Goal: Information Seeking & Learning: Compare options

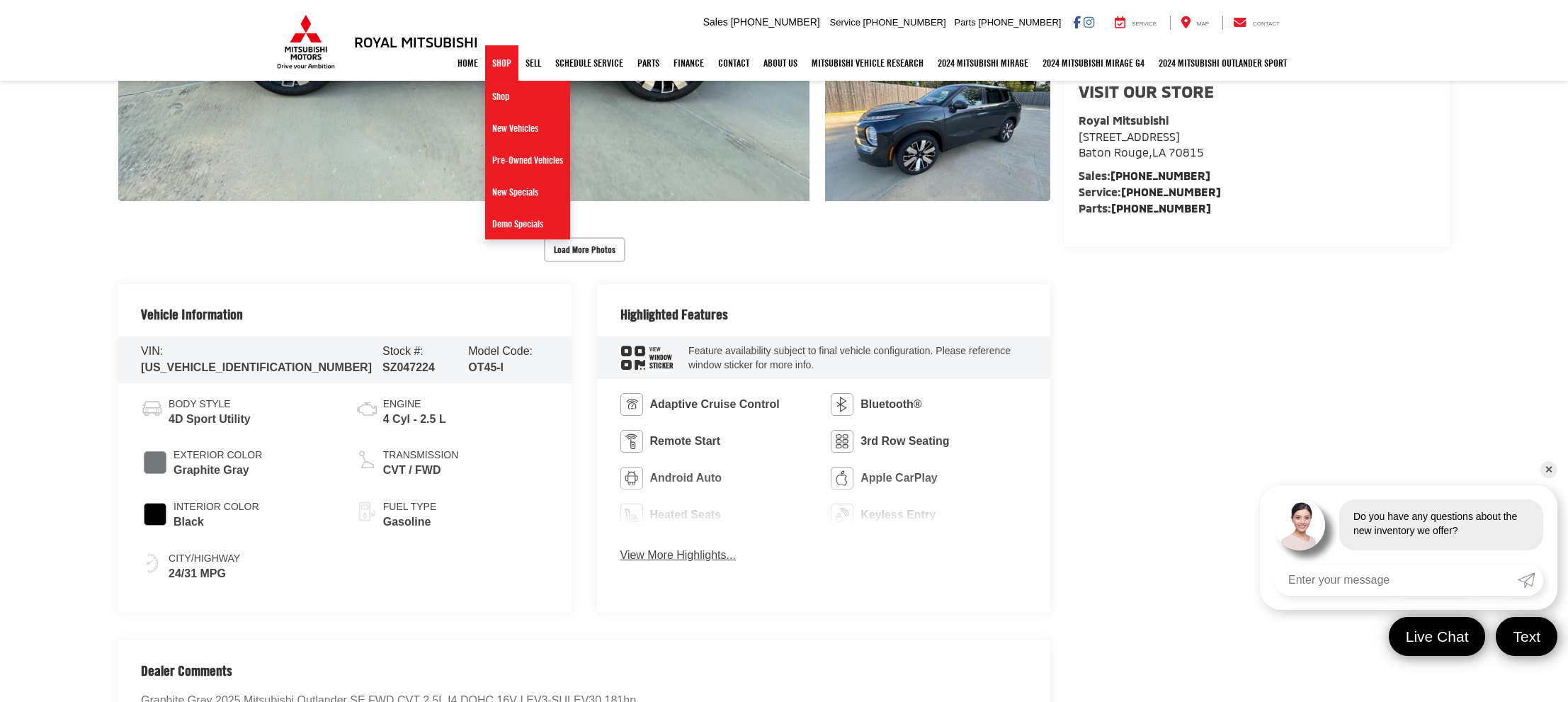
scroll to position [574, 0]
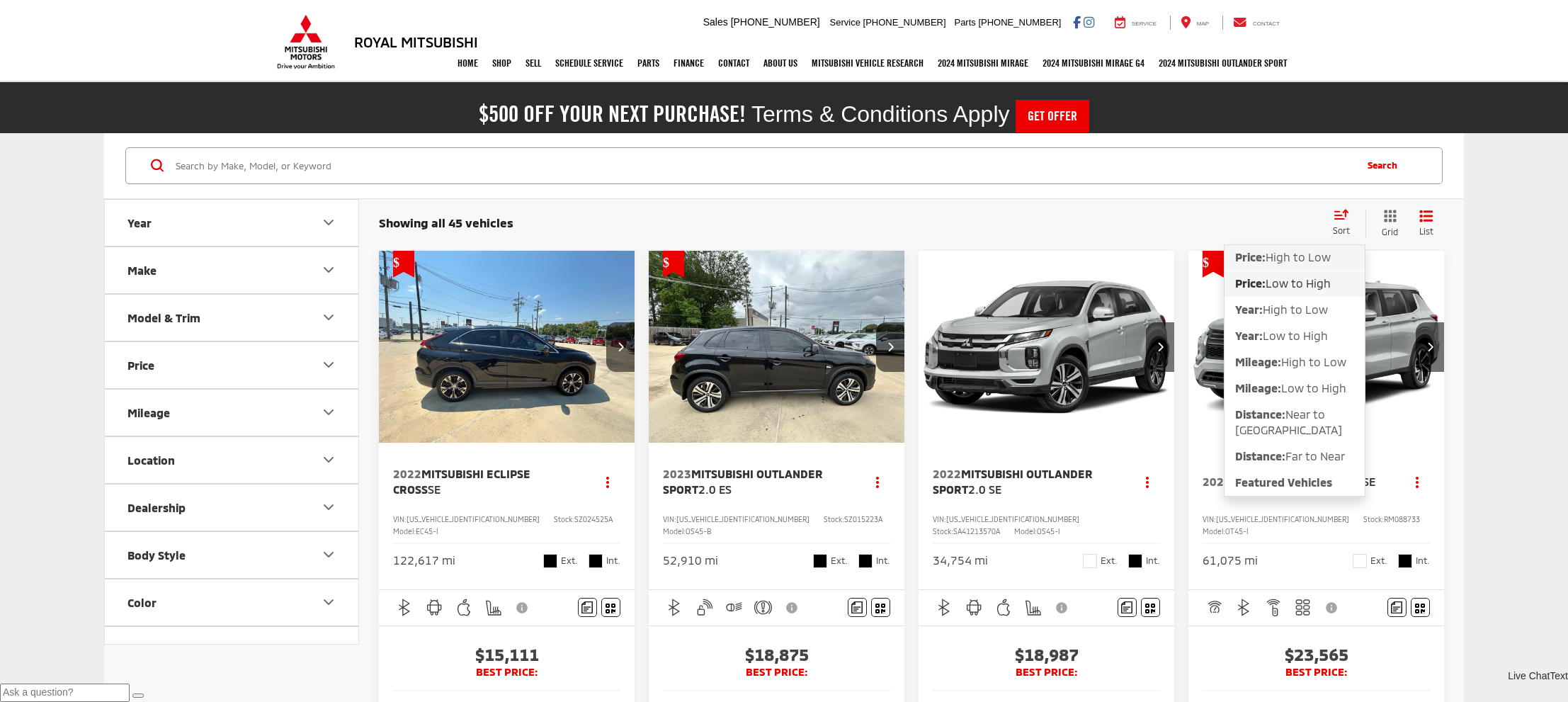
click at [1289, 260] on span "High to Low" at bounding box center [1298, 257] width 66 height 14
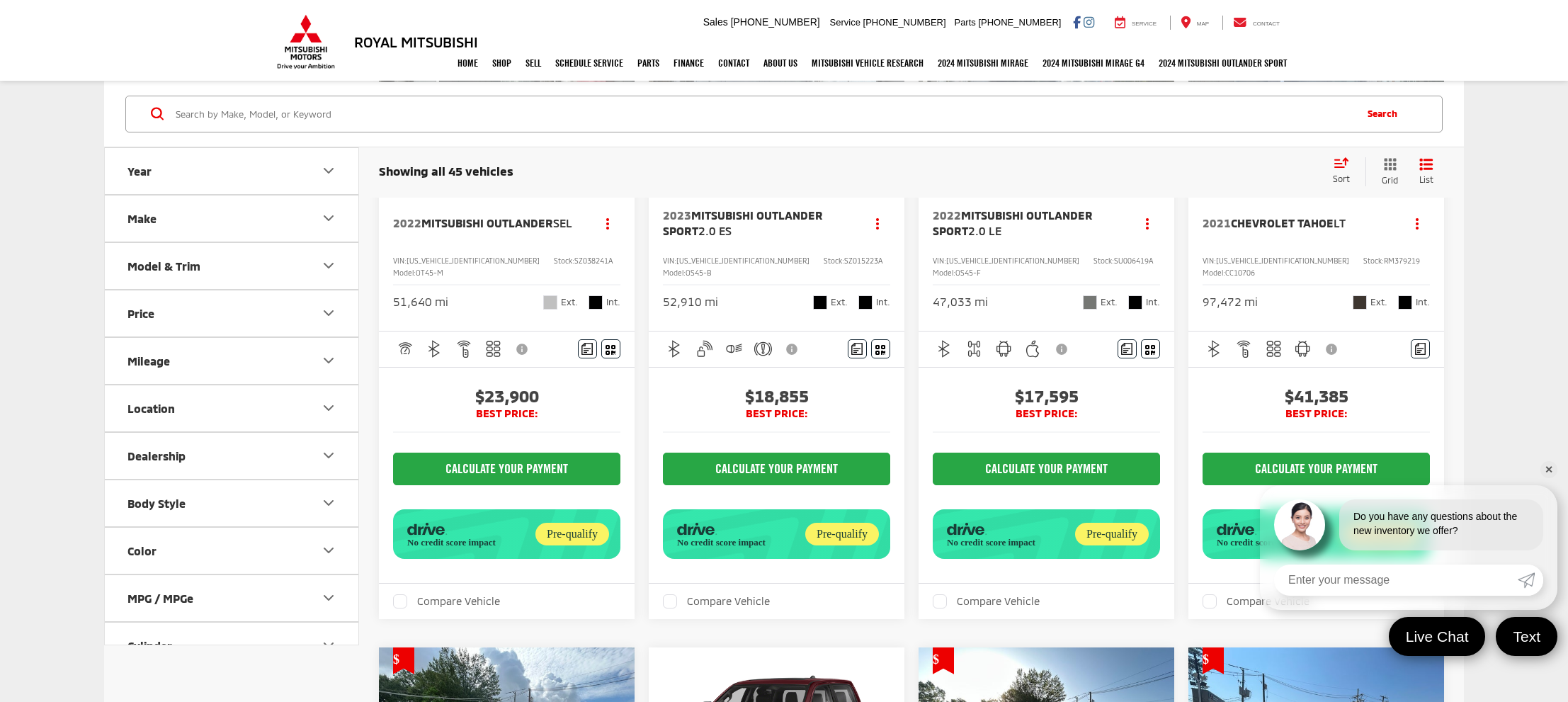
scroll to position [1667, 0]
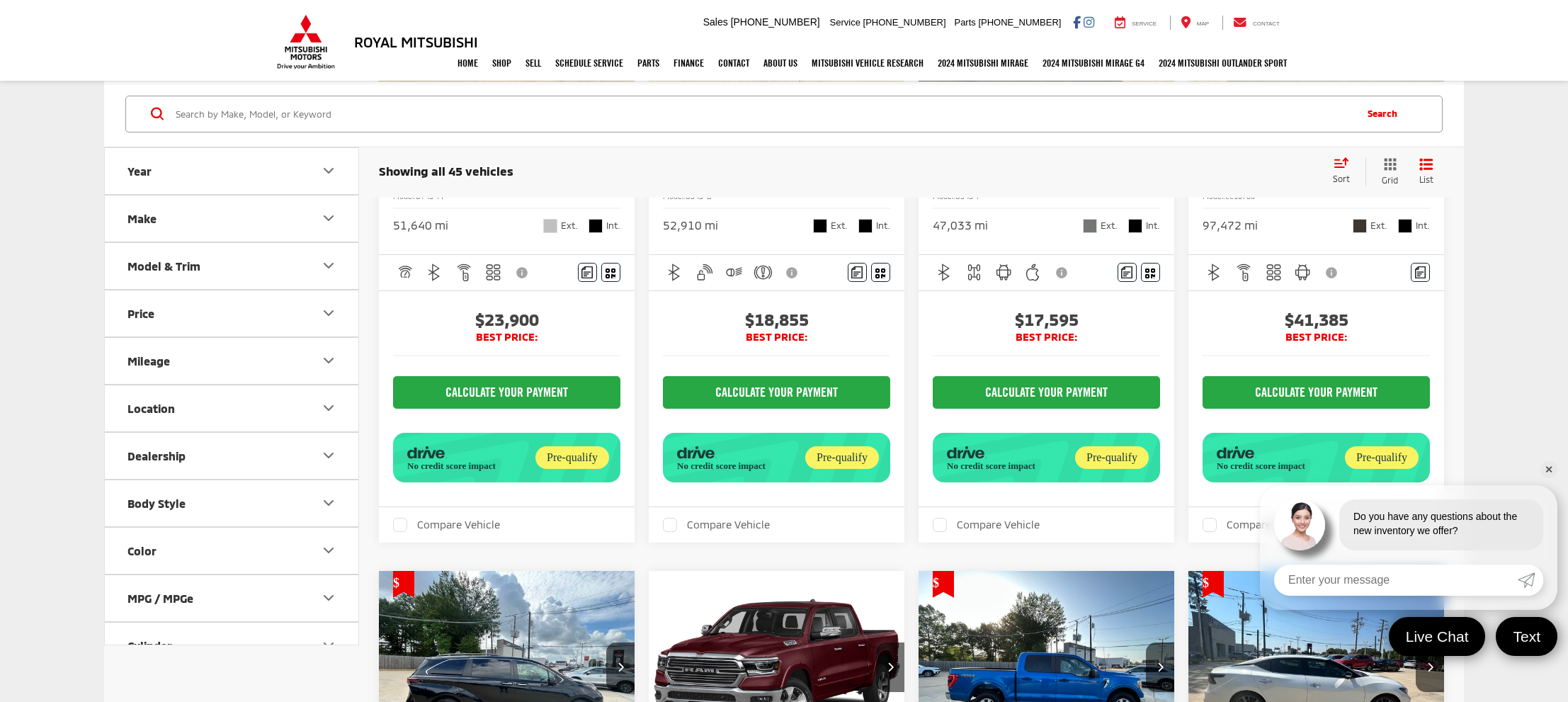
click at [1334, 153] on span "Chevrolet Tahoe" at bounding box center [1282, 147] width 103 height 14
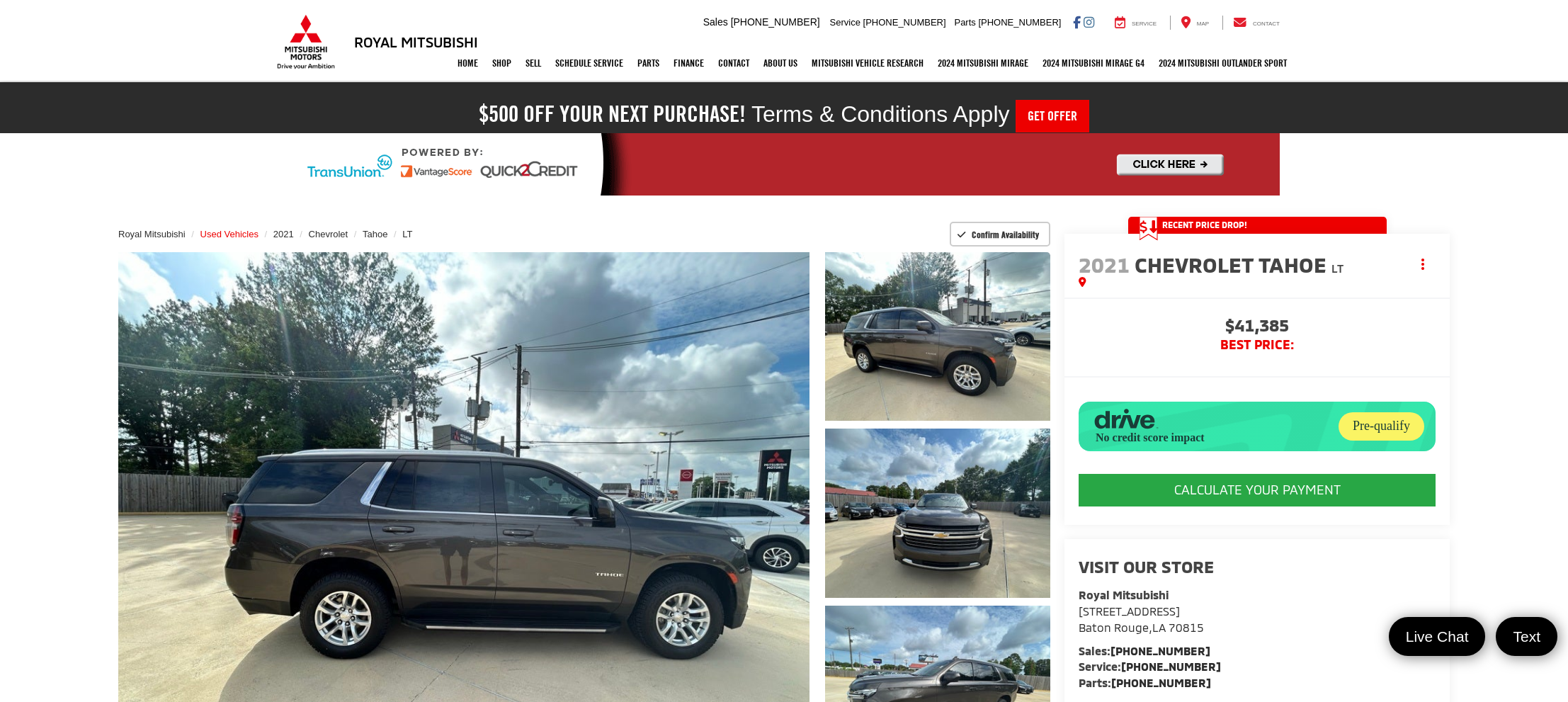
click at [248, 234] on span "Used Vehicles" at bounding box center [229, 234] width 58 height 10
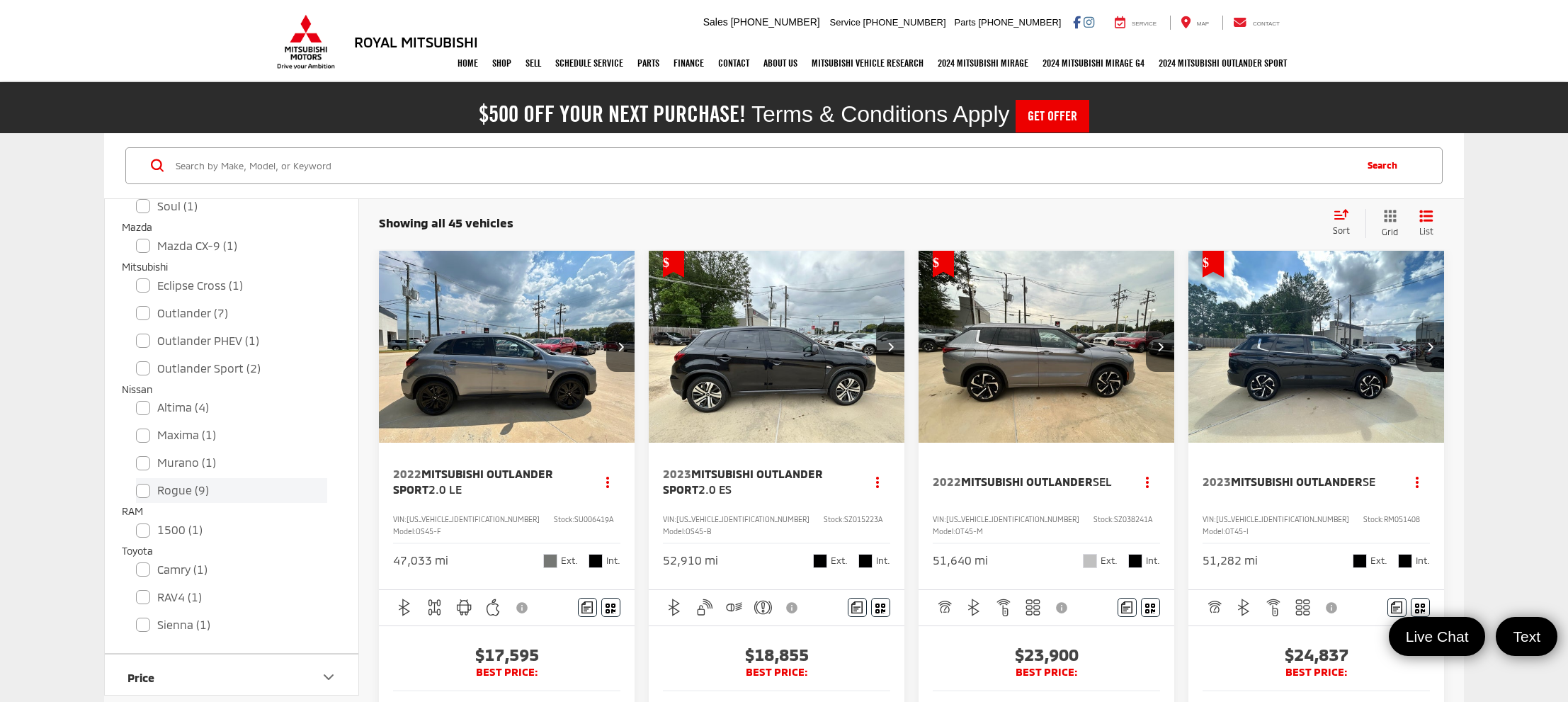
scroll to position [561, 0]
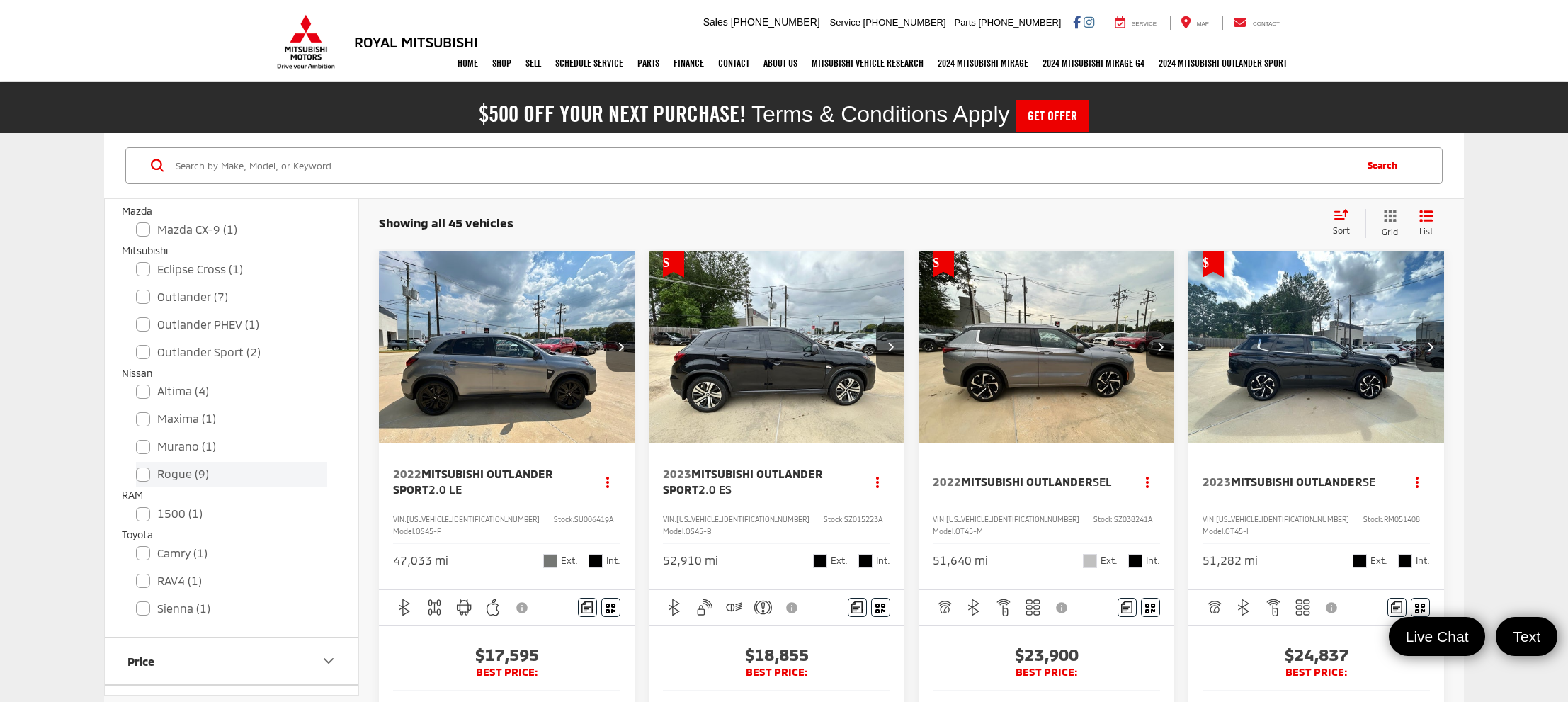
click at [166, 465] on label "Rogue (9)" at bounding box center [232, 474] width 192 height 25
click at [137, 465] on input "Rogue (9)" at bounding box center [136, 465] width 1 height 1
checkbox input "true"
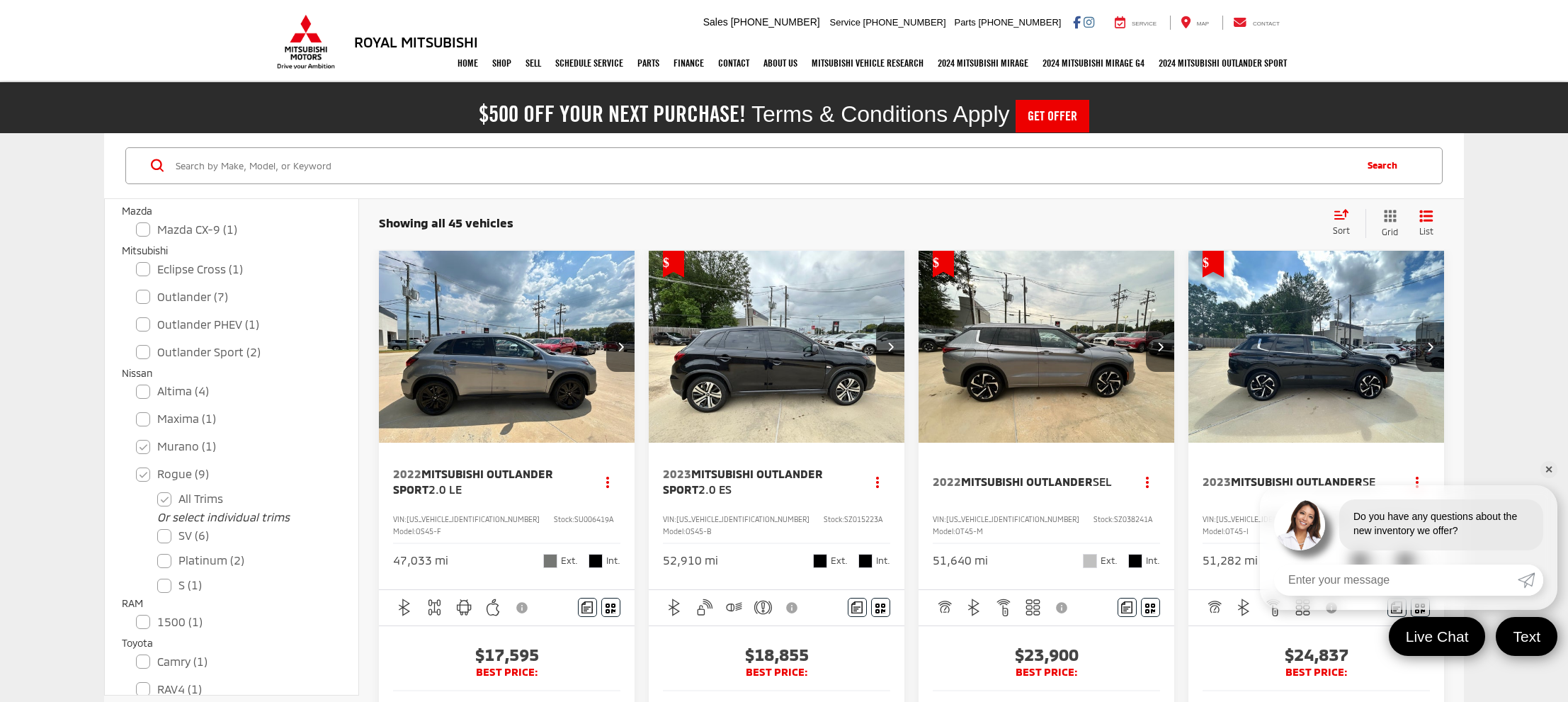
checkbox input "true"
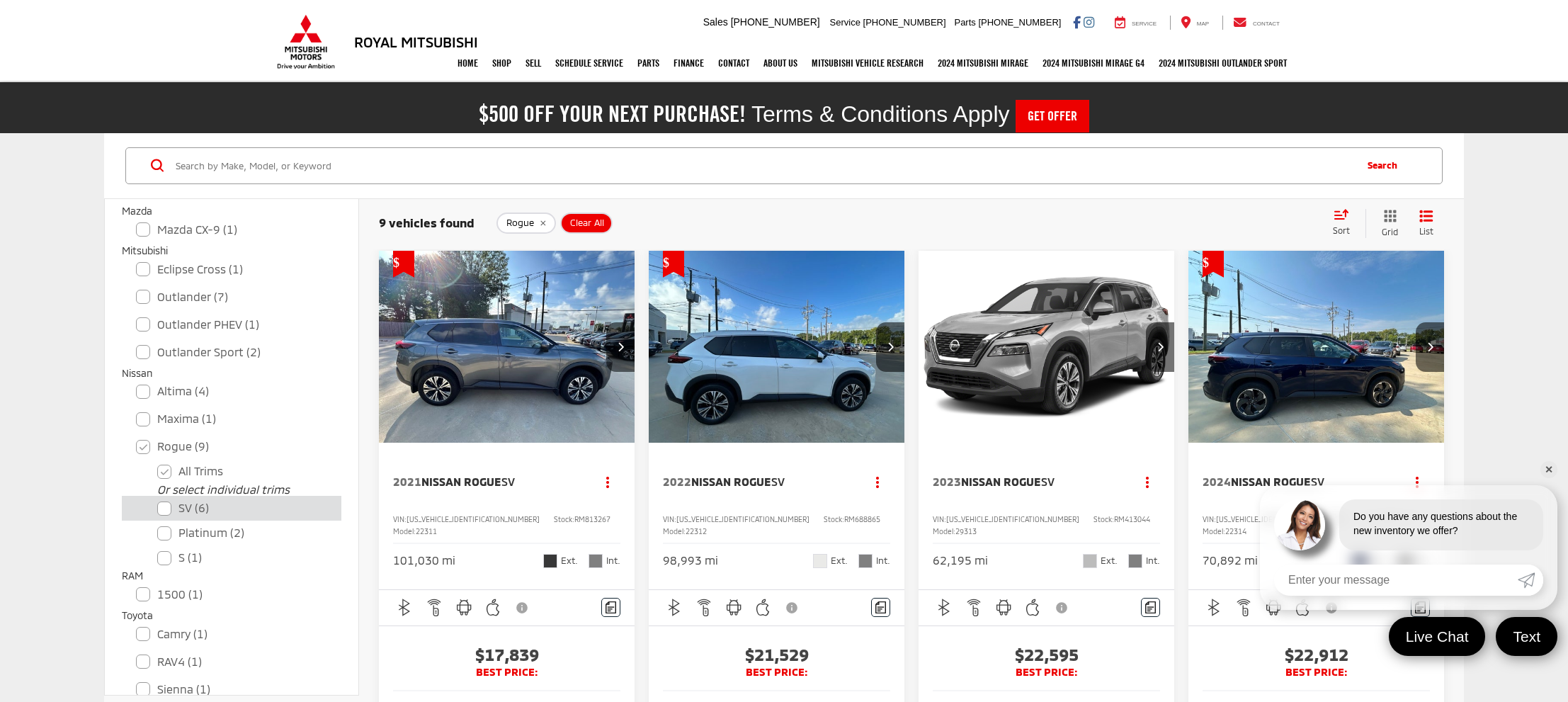
click at [194, 508] on label "SV (6)" at bounding box center [243, 508] width 170 height 25
click at [158, 499] on input "SV (6)" at bounding box center [158, 498] width 1 height 1
checkbox input "true"
checkbox input "false"
click at [785, 403] on img "2022 Nissan Rogue SV 0" at bounding box center [777, 347] width 258 height 193
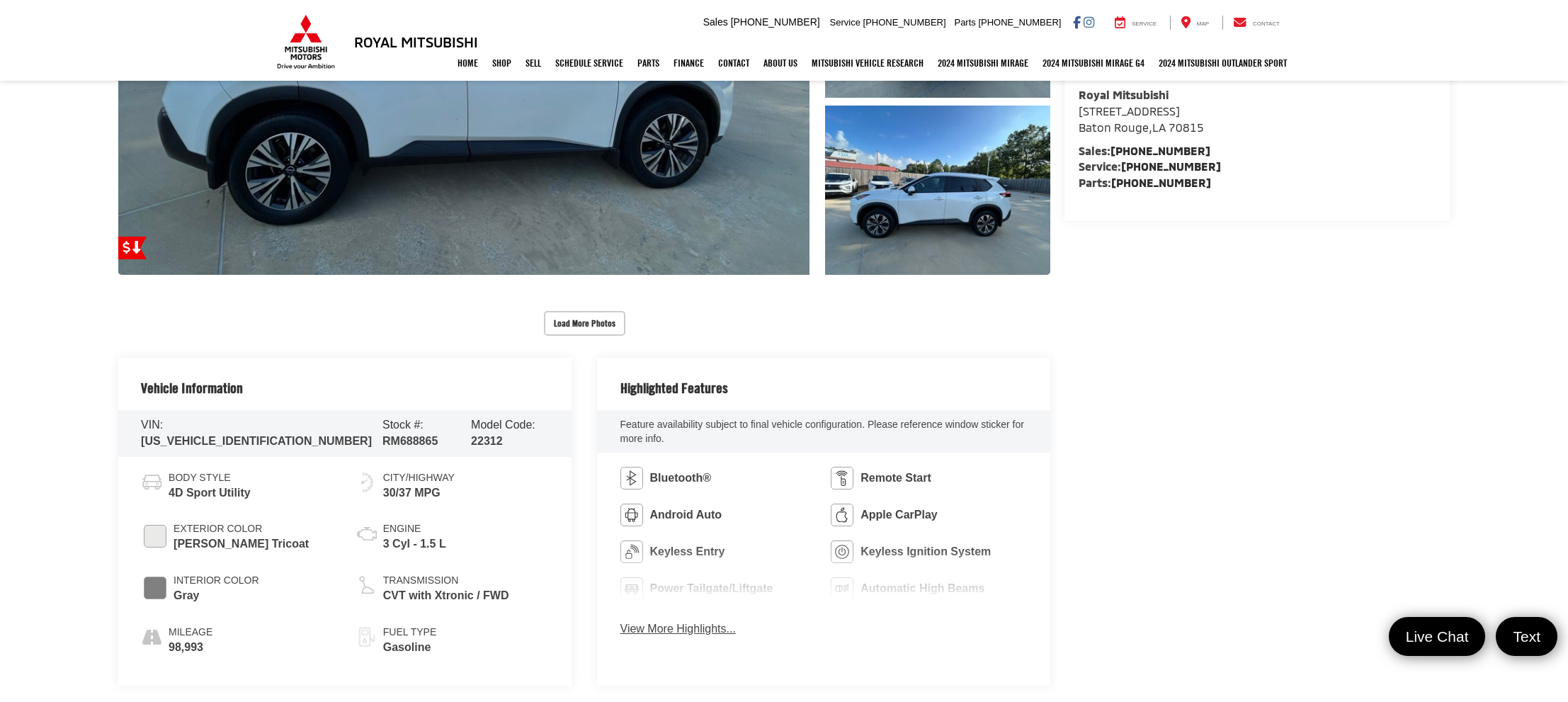
scroll to position [502, 0]
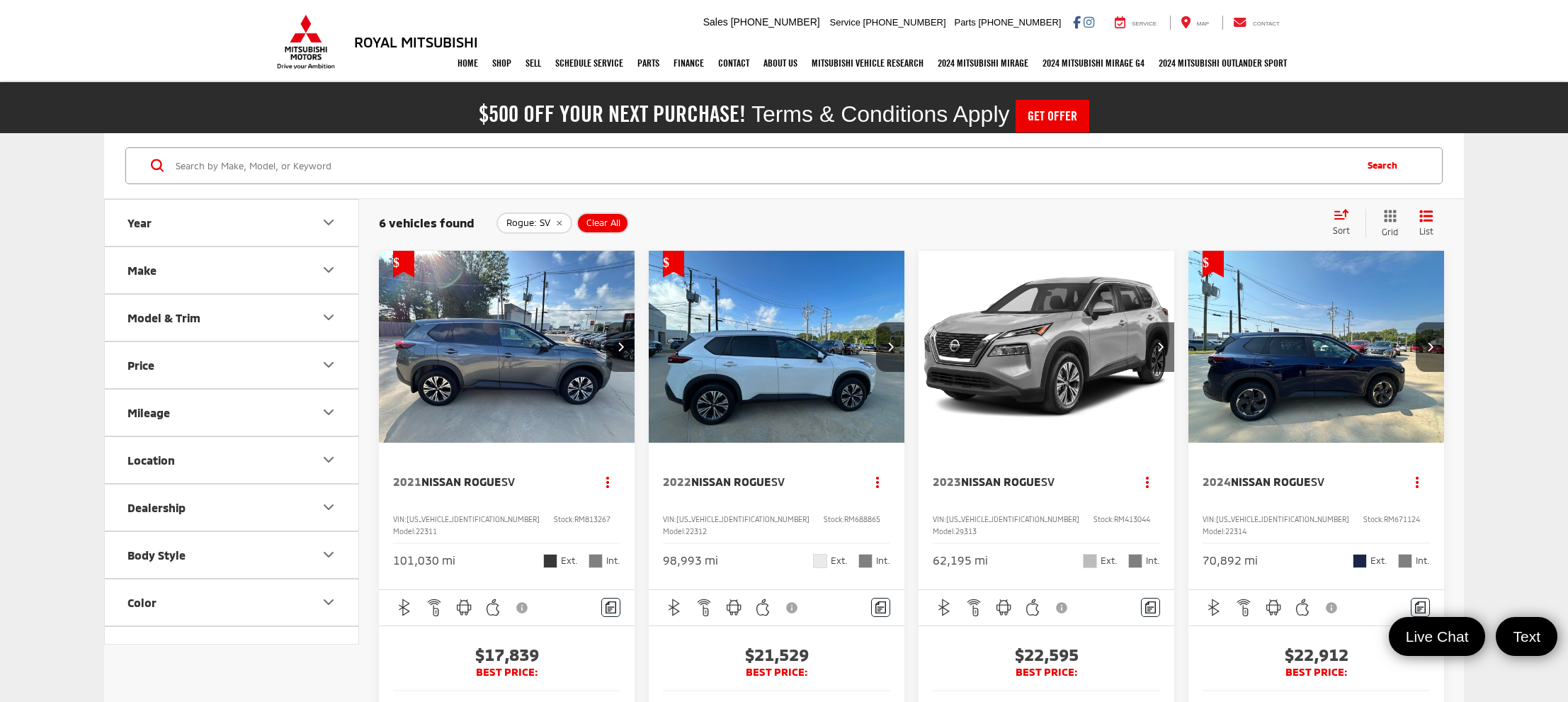
click at [158, 317] on div "Model & Trim" at bounding box center [164, 318] width 73 height 14
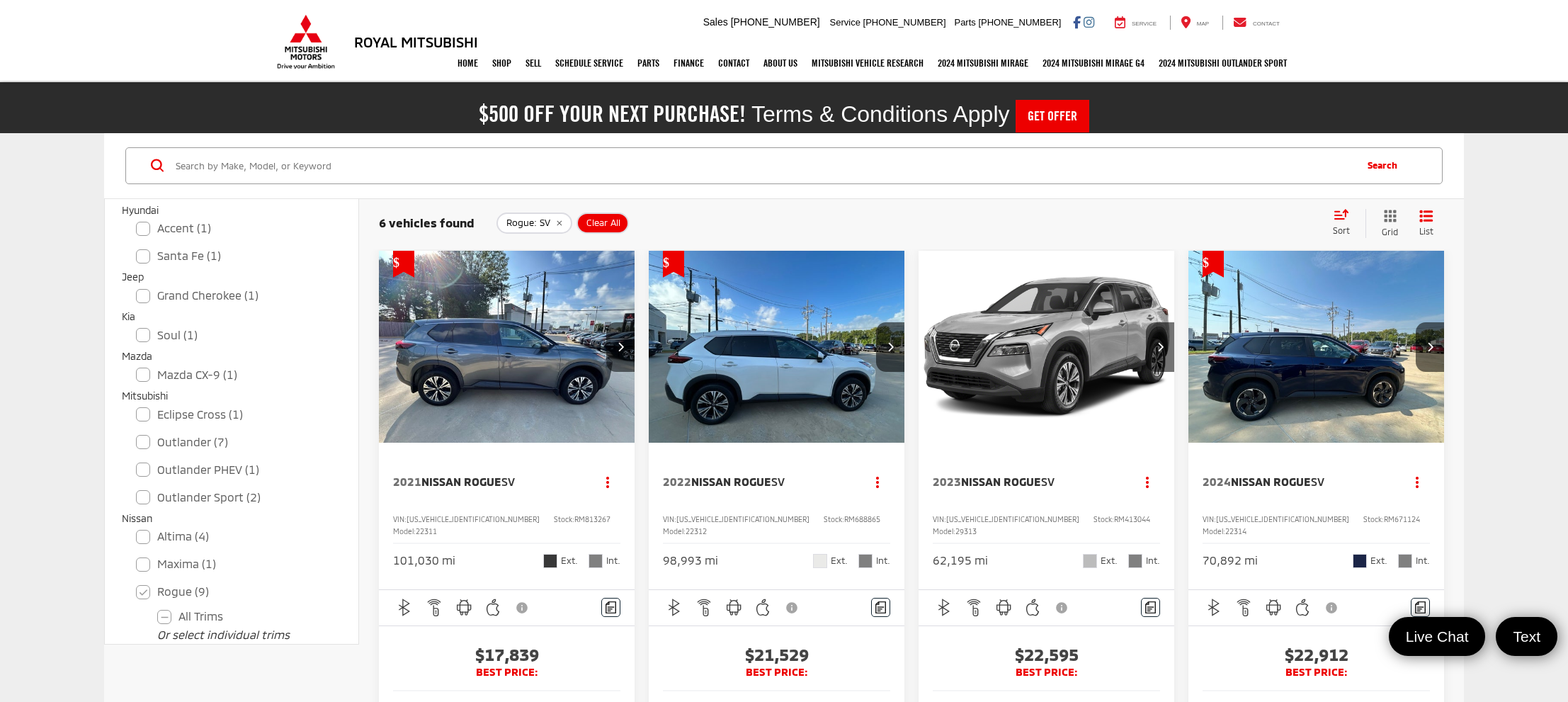
scroll to position [418, 0]
click at [221, 444] on label "Outlander (7)" at bounding box center [232, 440] width 192 height 25
click at [137, 432] on input "Outlander (7)" at bounding box center [136, 431] width 1 height 1
checkbox input "true"
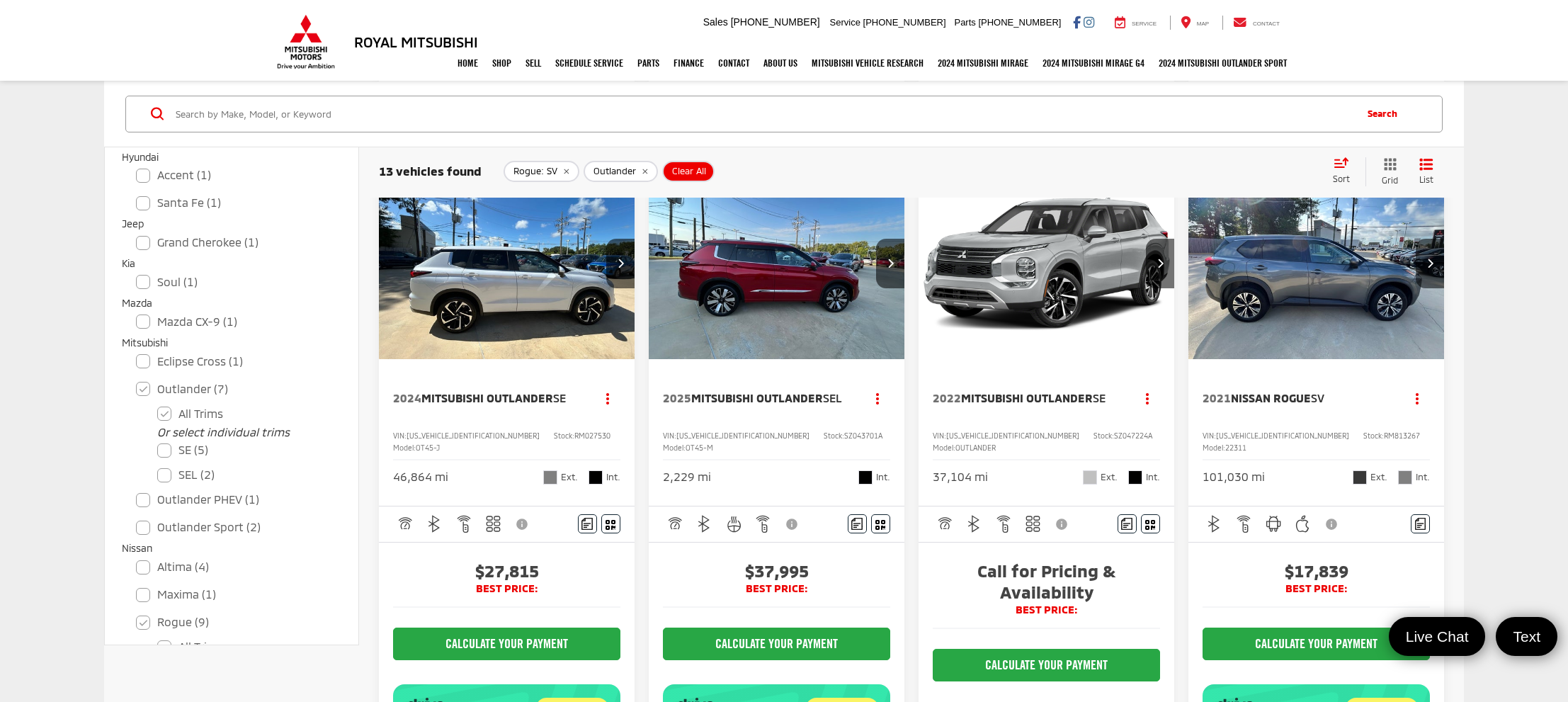
scroll to position [767, 0]
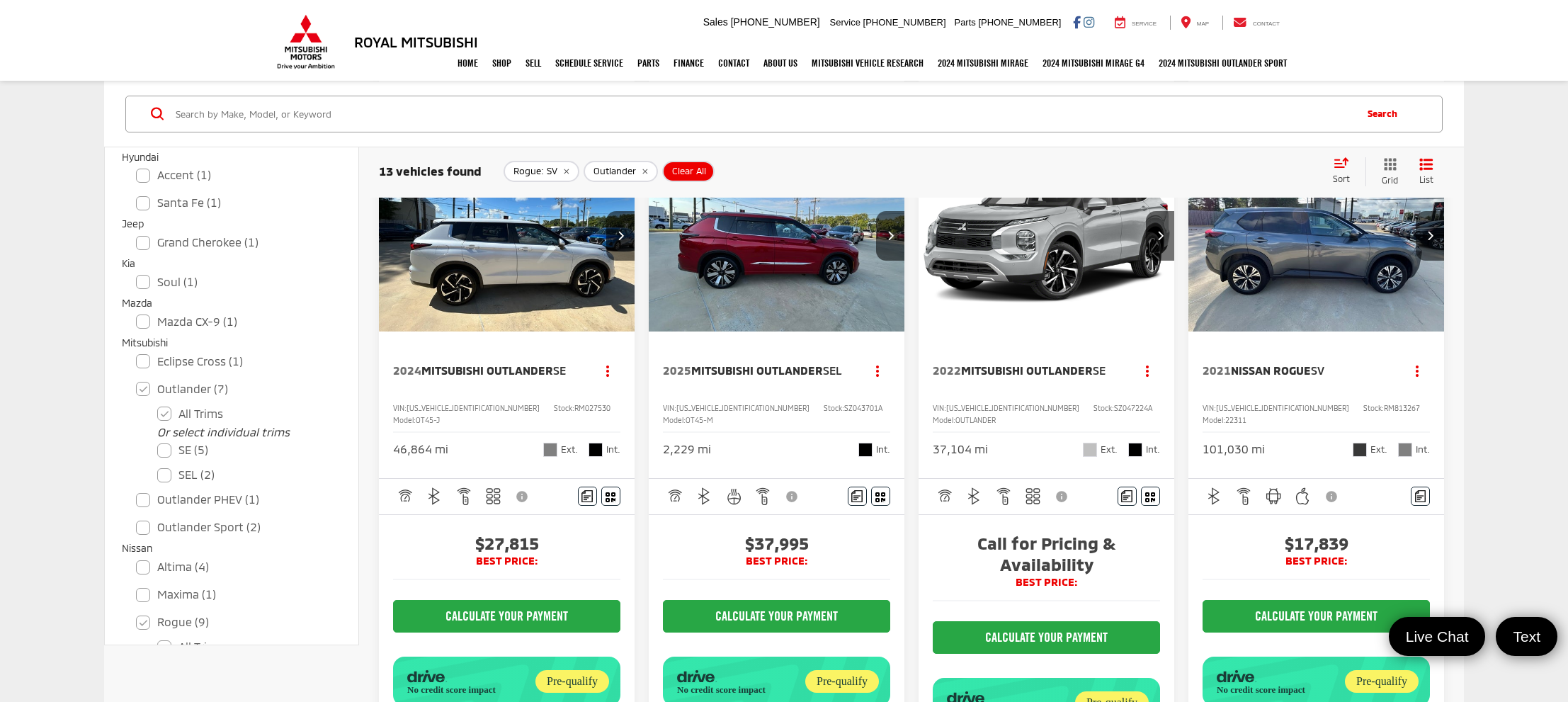
click at [523, 316] on img "2024 Mitsubishi Outlander SE 0" at bounding box center [507, 236] width 258 height 193
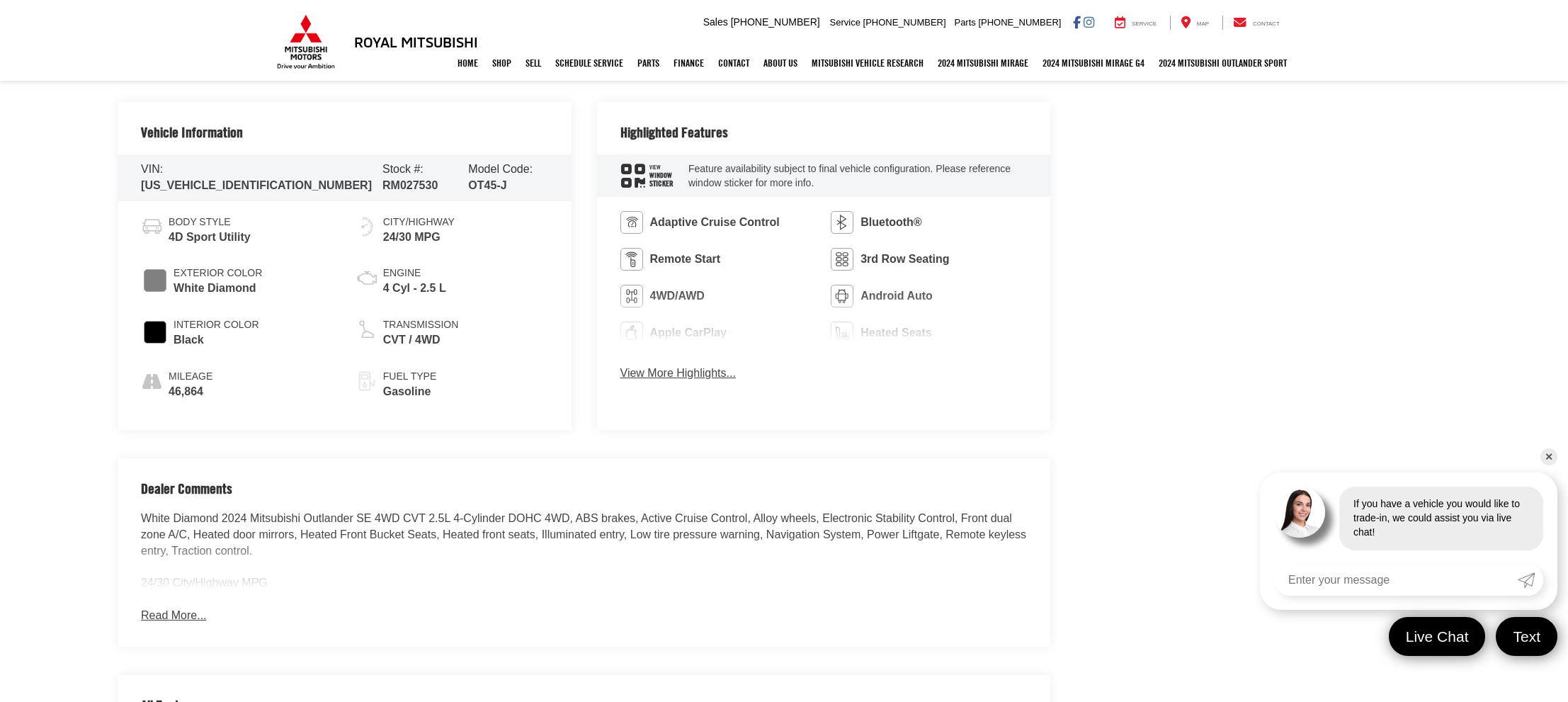
scroll to position [762, 0]
